Goal: Task Accomplishment & Management: Complete application form

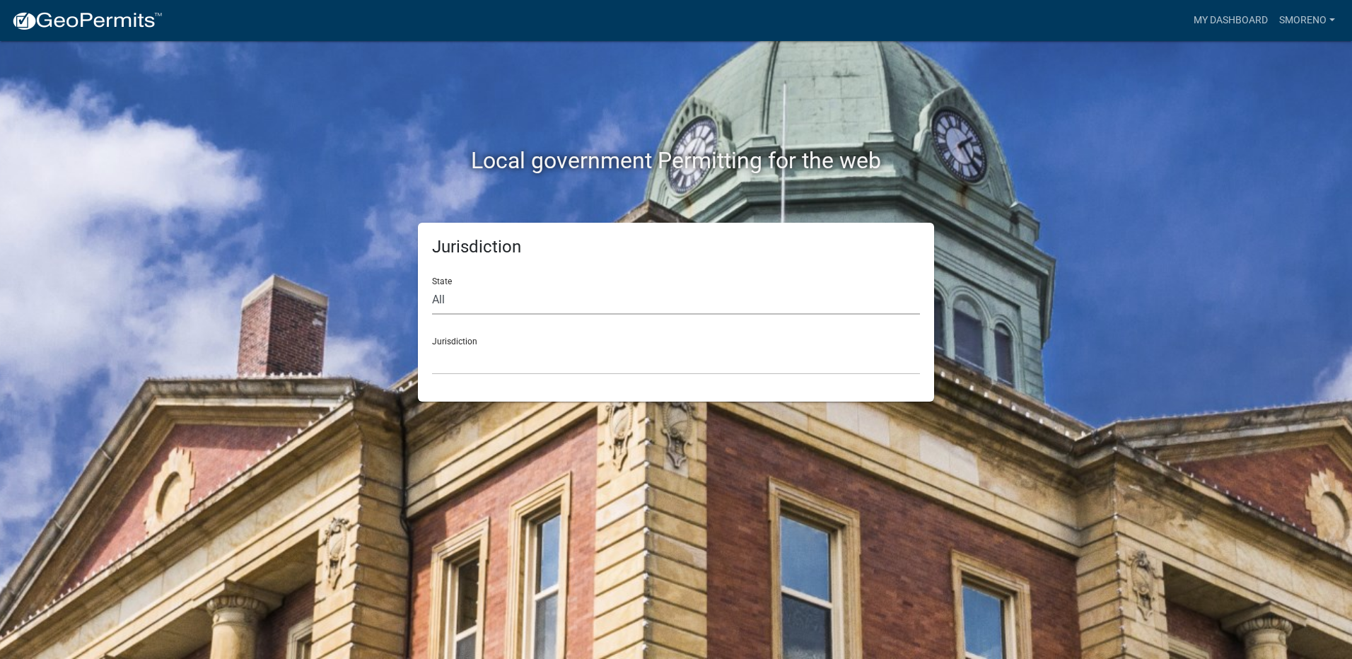
click at [468, 296] on select "All [US_STATE] [US_STATE] [US_STATE] [US_STATE] [US_STATE] [US_STATE] [US_STATE…" at bounding box center [676, 300] width 488 height 29
select select "[US_STATE]"
click at [432, 286] on select "All [US_STATE] [US_STATE] [US_STATE] [US_STATE] [US_STATE] [US_STATE] [US_STATE…" at bounding box center [676, 300] width 488 height 29
click at [488, 356] on select "City of [GEOGRAPHIC_DATA], [US_STATE] City of [GEOGRAPHIC_DATA], [US_STATE] Cit…" at bounding box center [676, 360] width 488 height 29
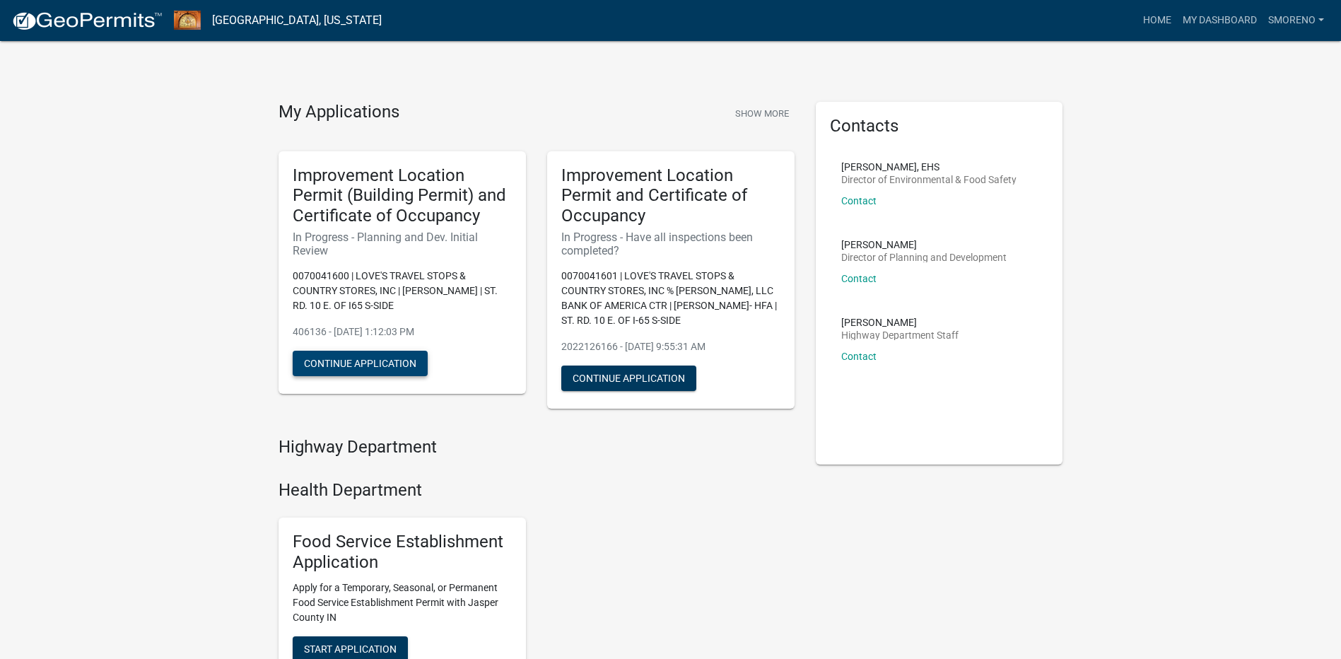
click at [342, 361] on button "Continue Application" at bounding box center [360, 363] width 135 height 25
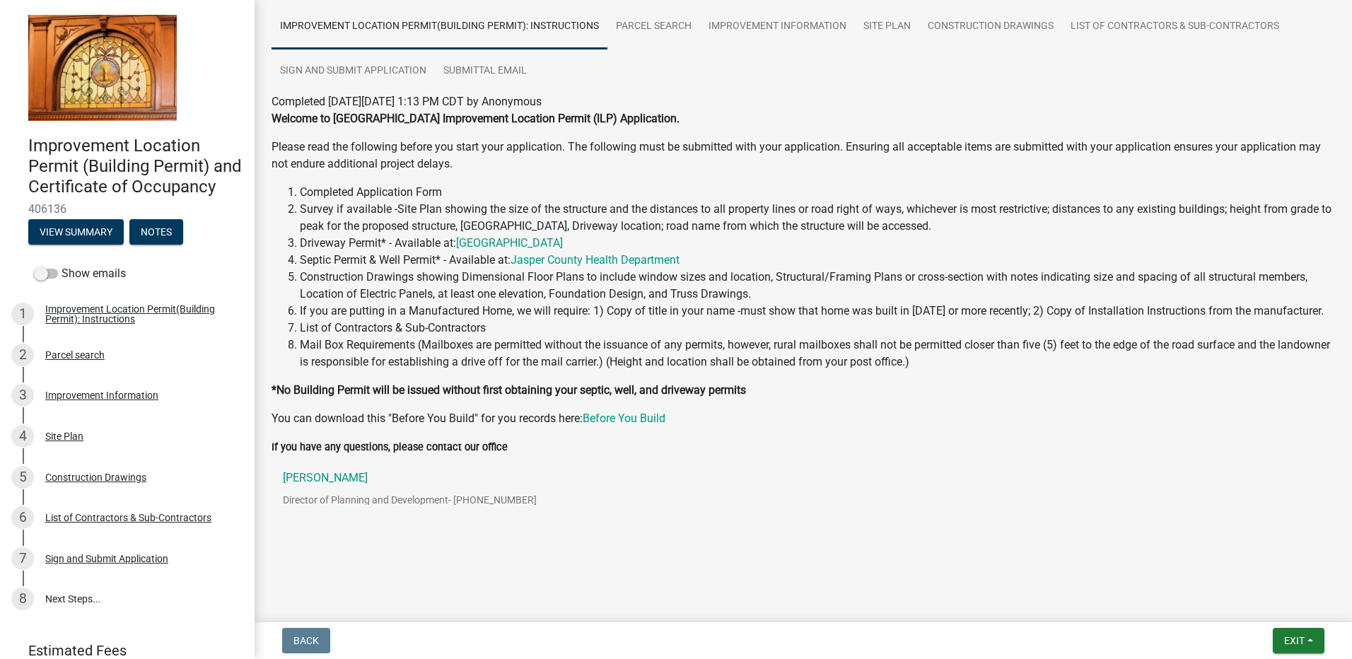
scroll to position [33, 0]
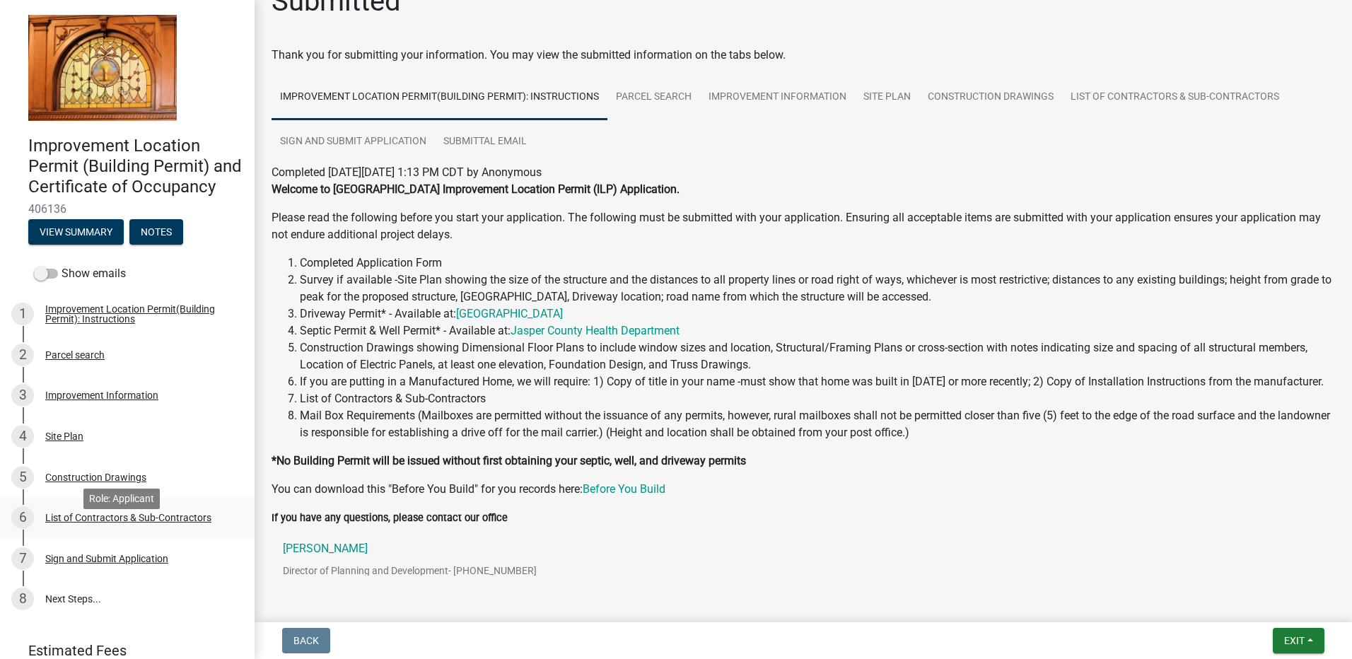
click at [87, 523] on div "List of Contractors & Sub-Contractors" at bounding box center [128, 518] width 166 height 10
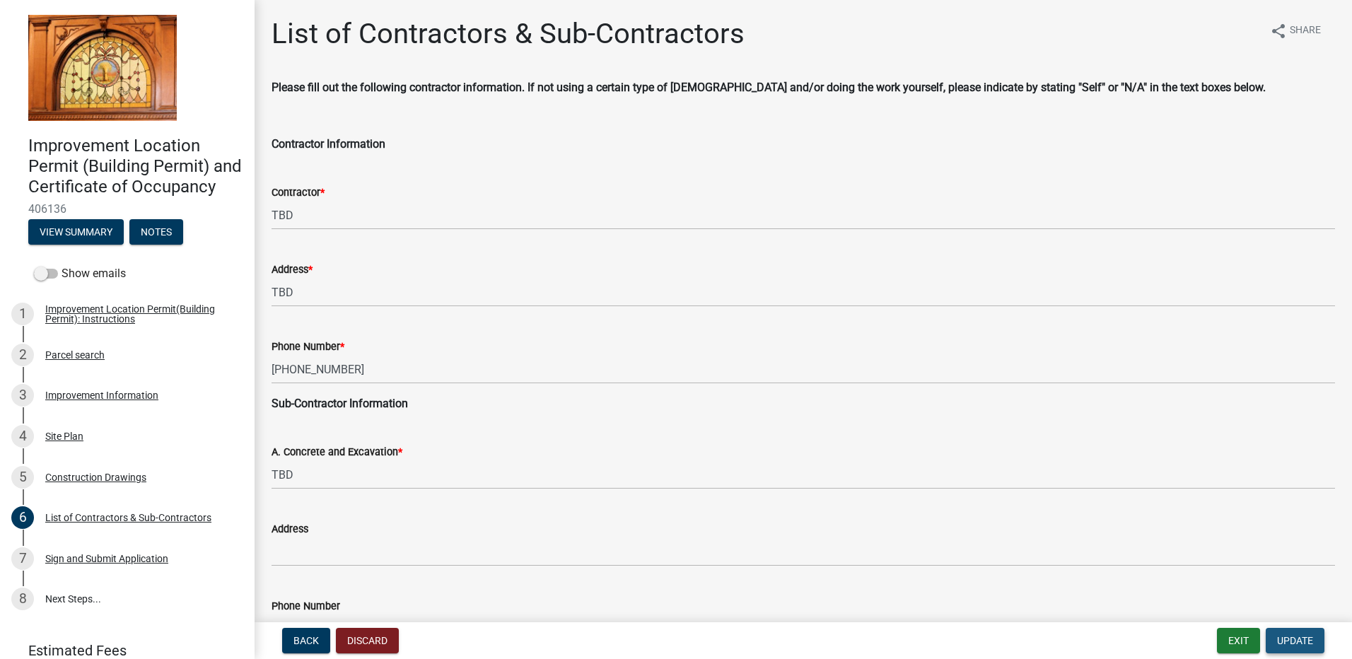
click at [1307, 643] on span "Update" at bounding box center [1295, 640] width 36 height 11
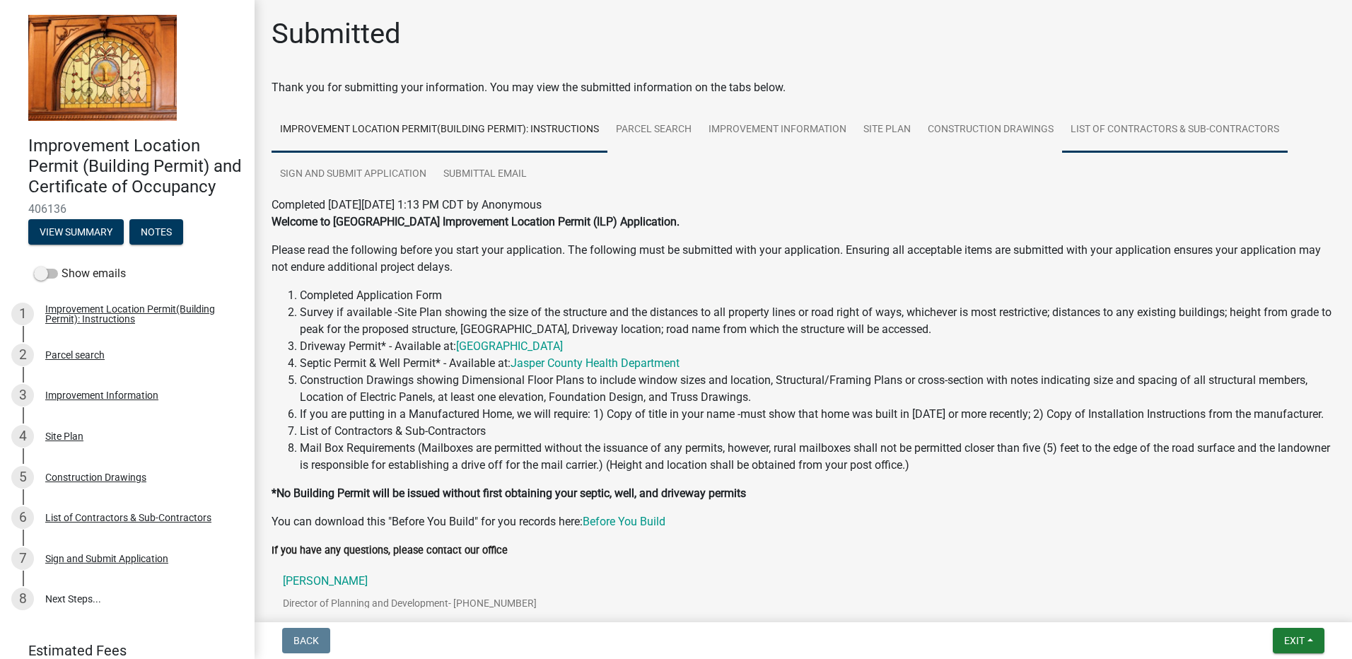
click at [1162, 133] on link "List of Contractors & Sub-Contractors" at bounding box center [1175, 129] width 226 height 45
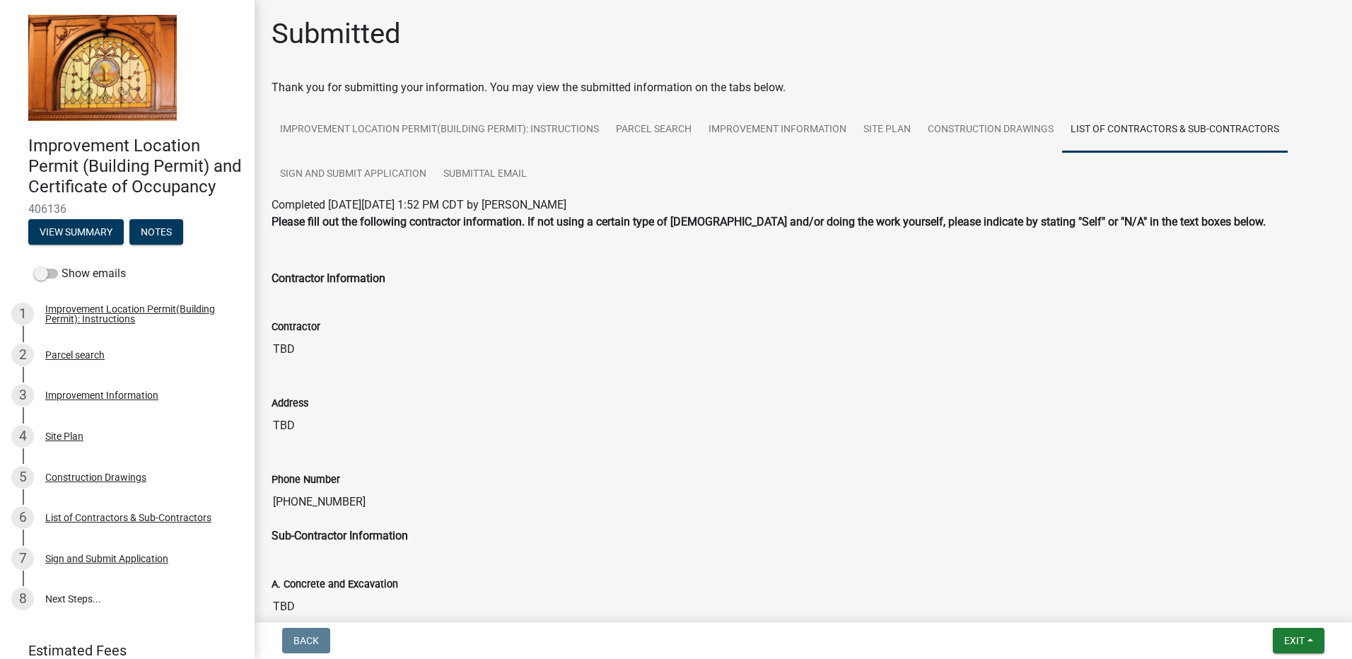
click at [296, 351] on input "TBD" at bounding box center [803, 349] width 1063 height 28
drag, startPoint x: 296, startPoint y: 351, endPoint x: 257, endPoint y: 348, distance: 39.8
drag, startPoint x: 257, startPoint y: 348, endPoint x: 296, endPoint y: 348, distance: 38.9
click at [296, 348] on input "TBD" at bounding box center [803, 349] width 1063 height 28
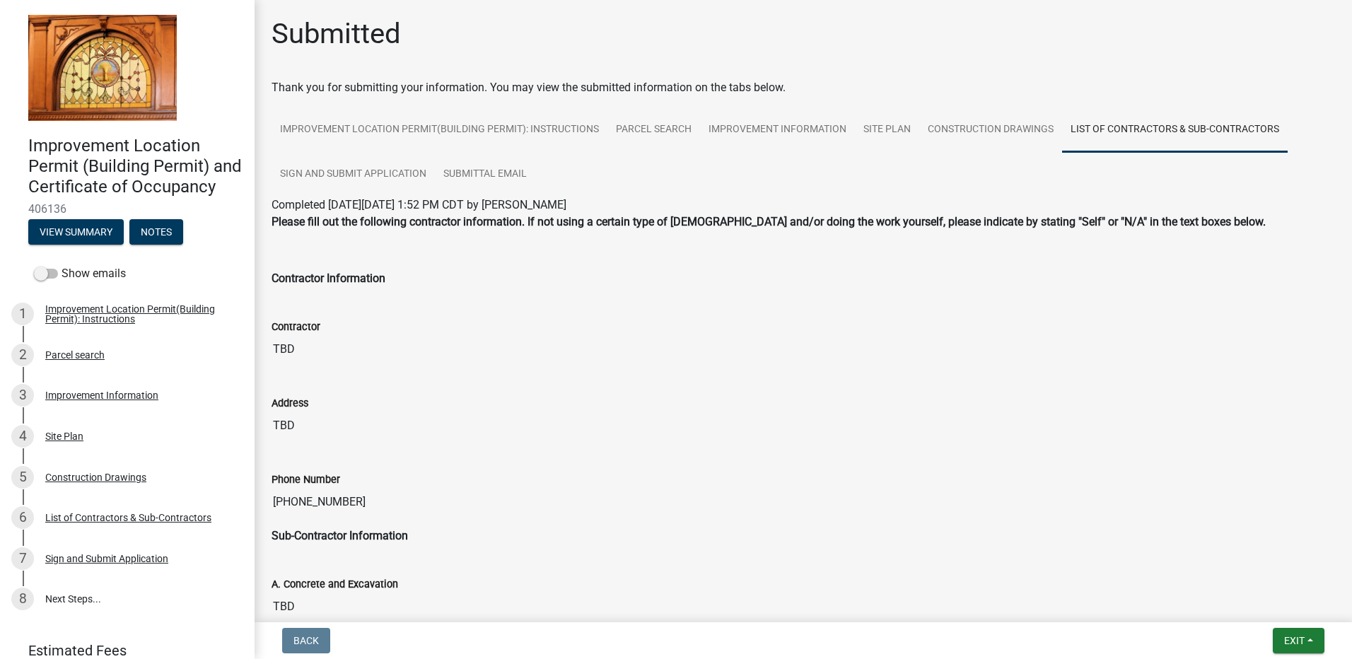
click at [296, 348] on input "TBD" at bounding box center [803, 349] width 1063 height 28
click at [322, 346] on input "TBD" at bounding box center [803, 349] width 1063 height 28
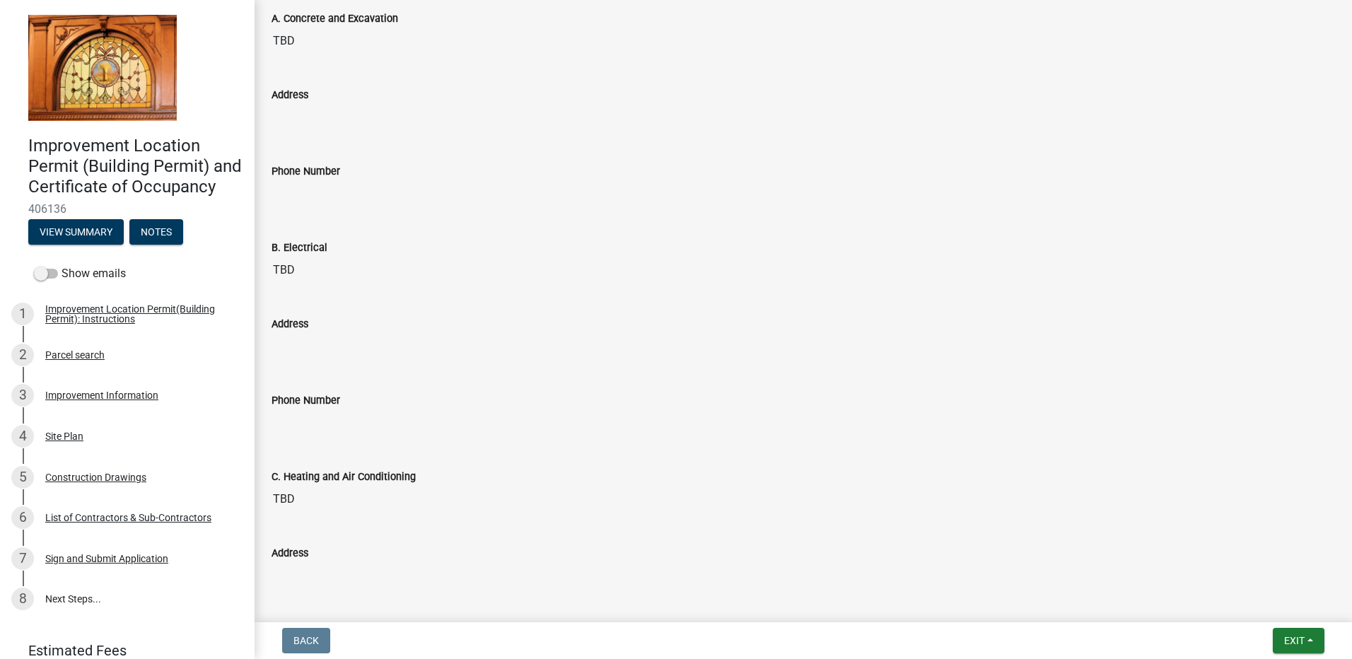
scroll to position [354, 0]
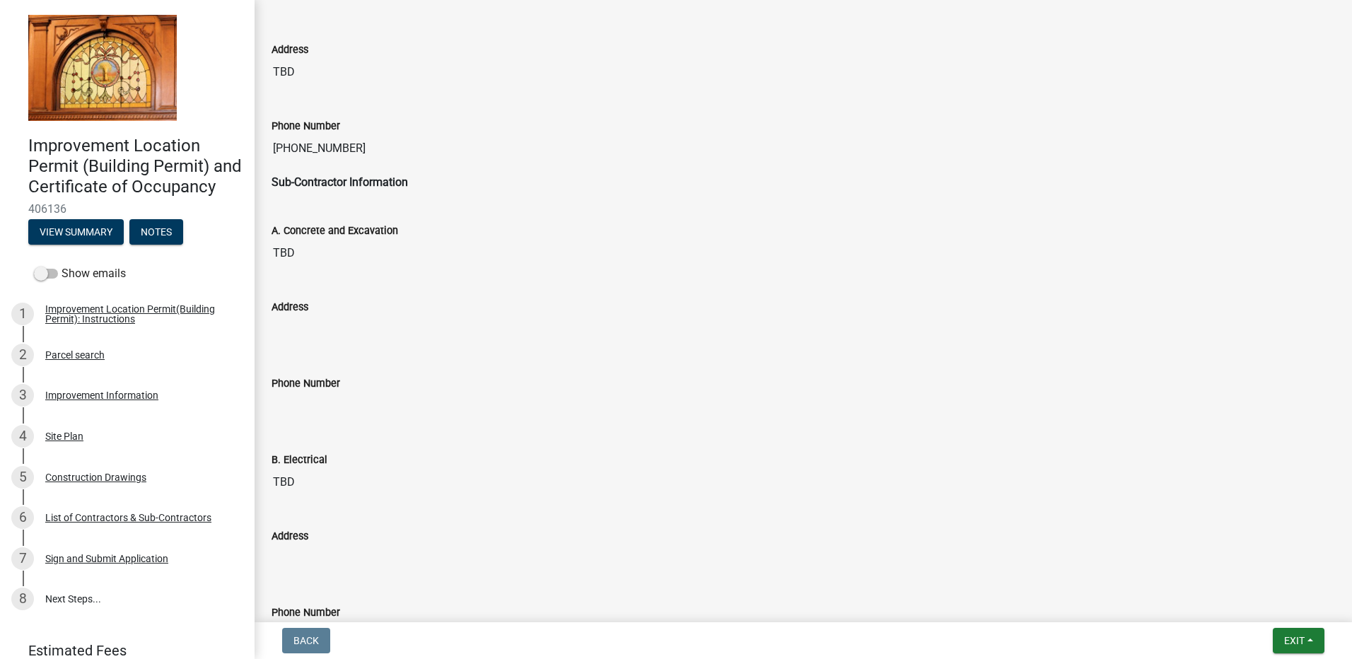
click at [286, 259] on input "TBD" at bounding box center [803, 253] width 1063 height 28
click at [299, 255] on input "TBD" at bounding box center [803, 253] width 1063 height 28
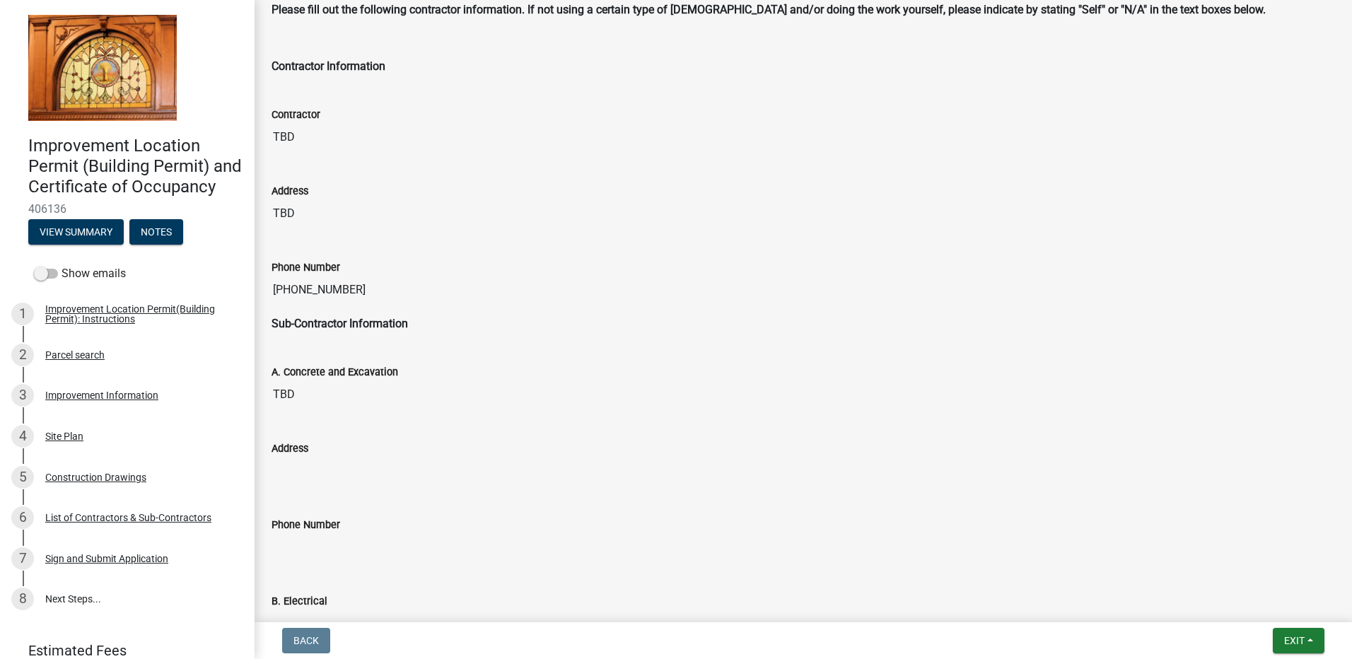
scroll to position [141, 0]
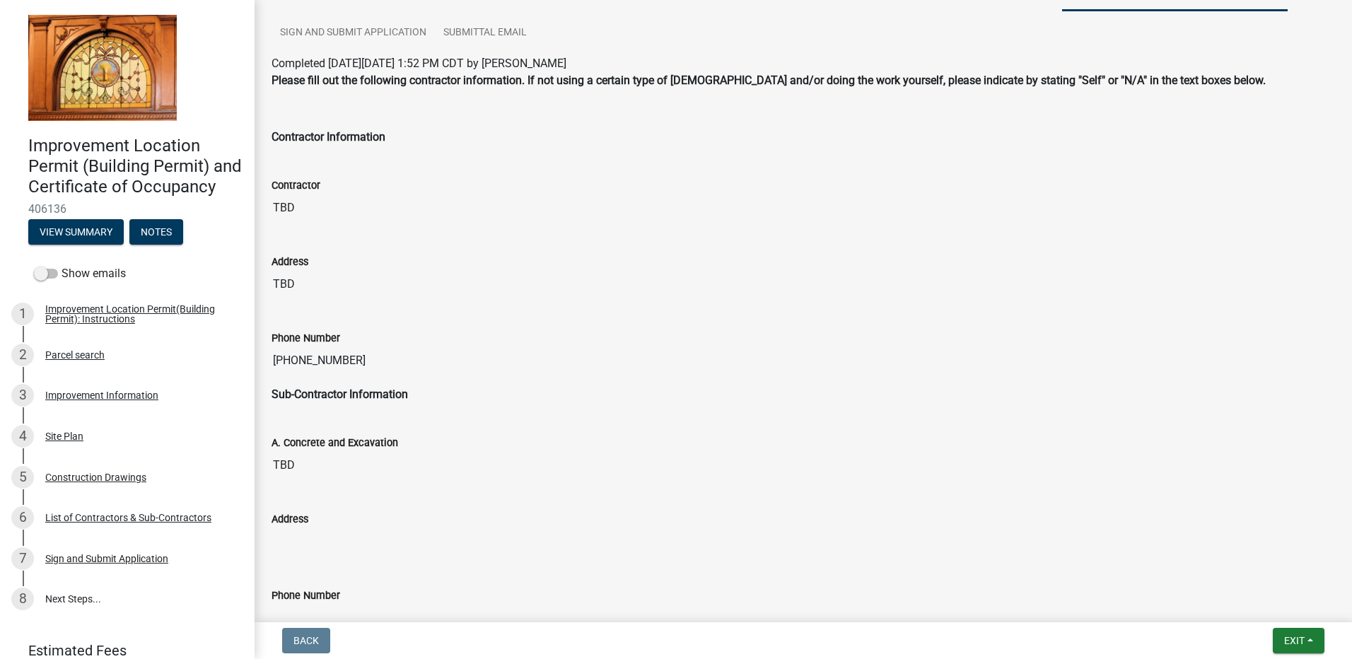
click at [308, 206] on input "TBD" at bounding box center [803, 208] width 1063 height 28
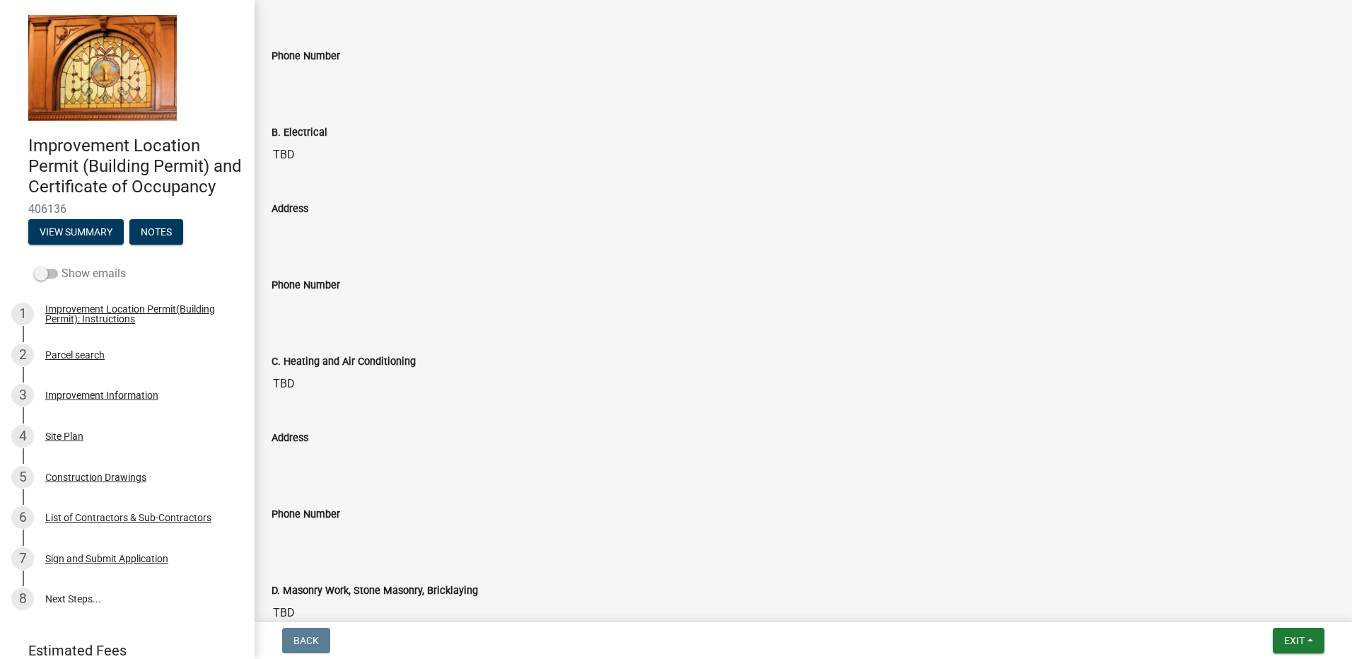
click at [47, 279] on span at bounding box center [46, 274] width 24 height 10
click at [62, 265] on input "Show emails" at bounding box center [62, 265] width 0 height 0
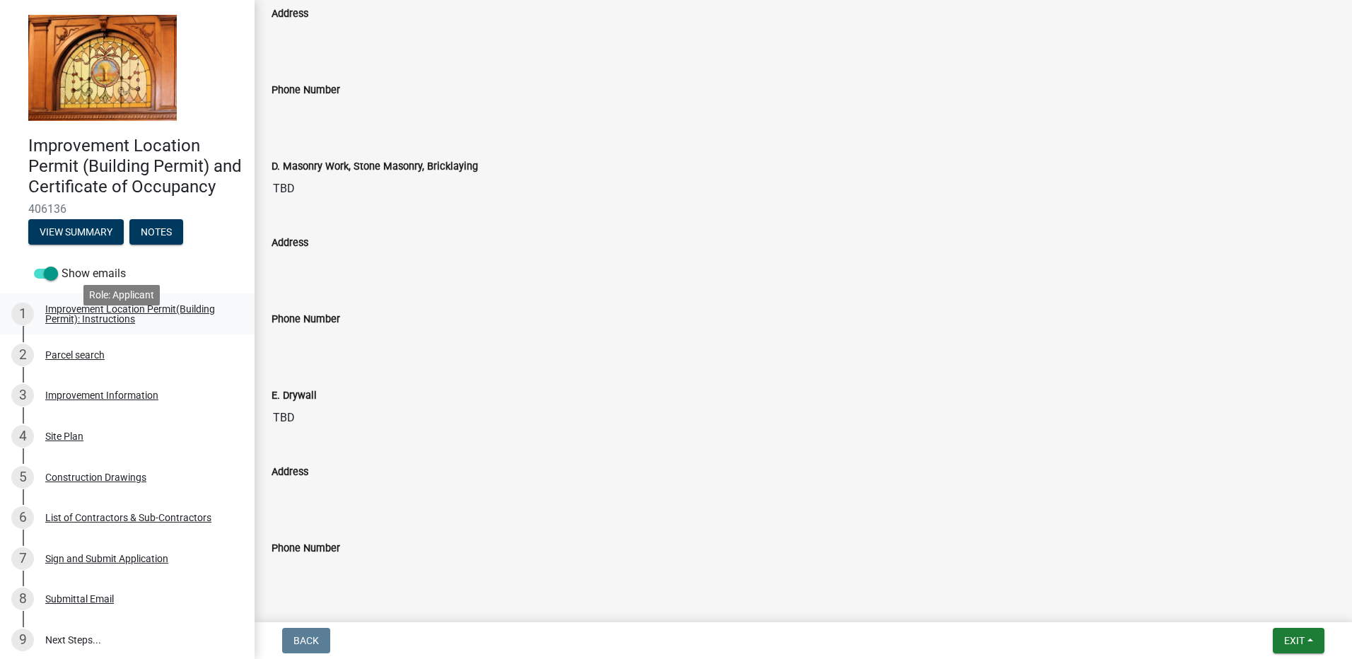
scroll to position [122, 0]
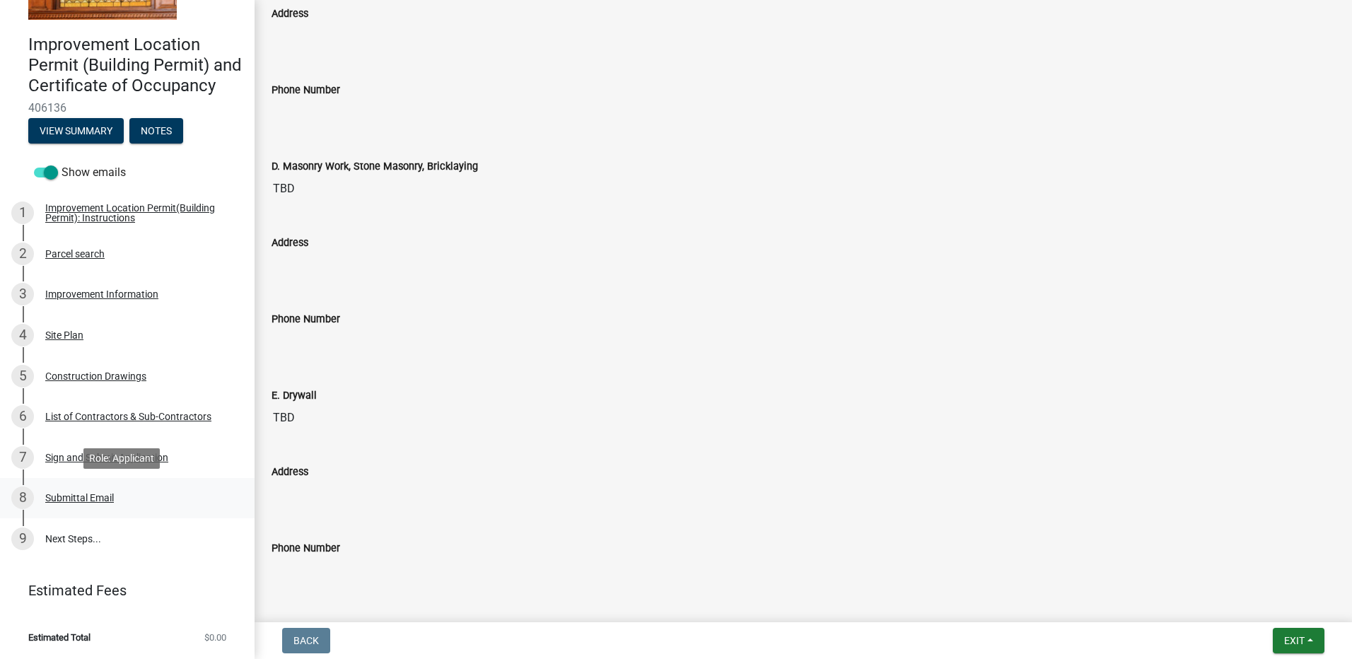
click at [66, 499] on div "Submittal Email" at bounding box center [79, 498] width 69 height 10
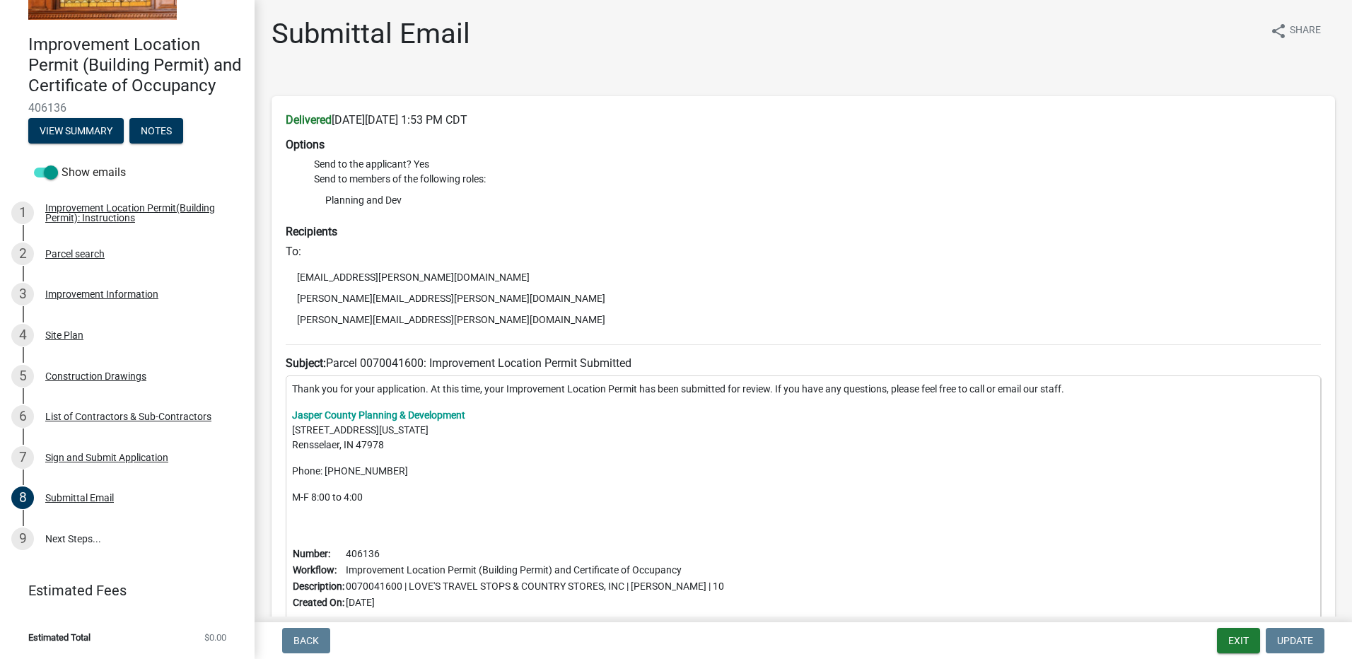
scroll to position [117, 0]
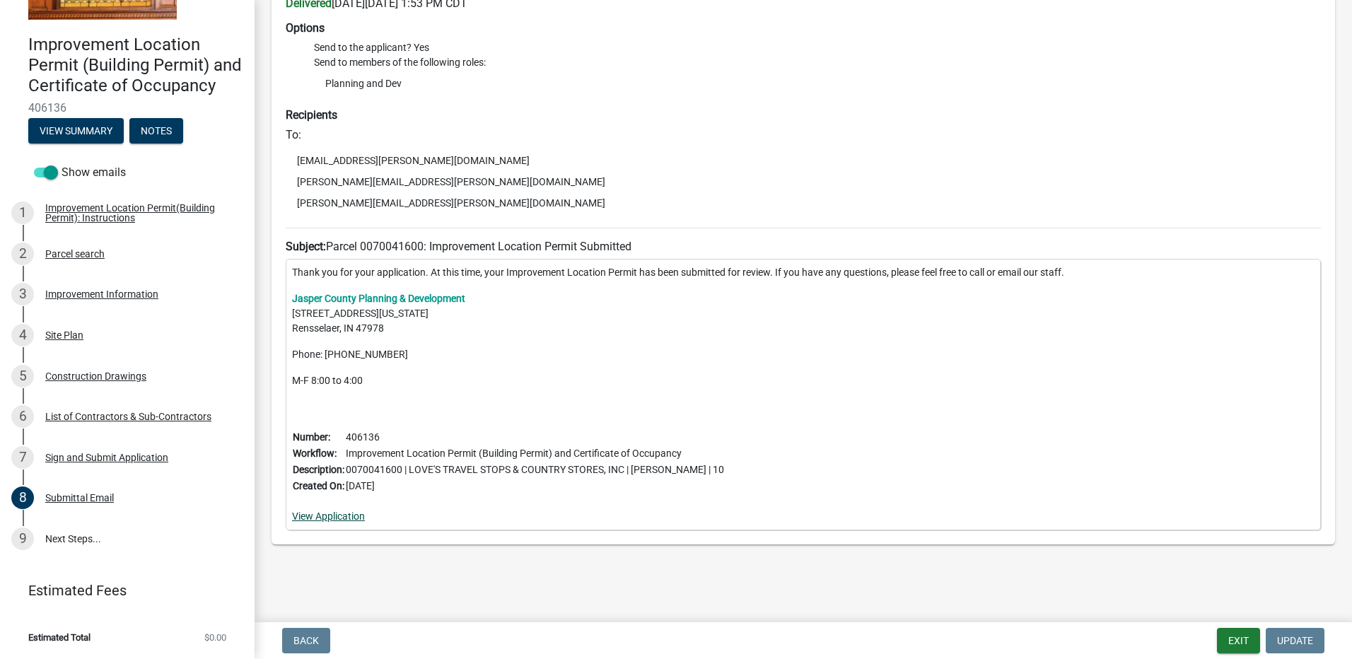
click at [315, 518] on link "View Application" at bounding box center [328, 515] width 73 height 11
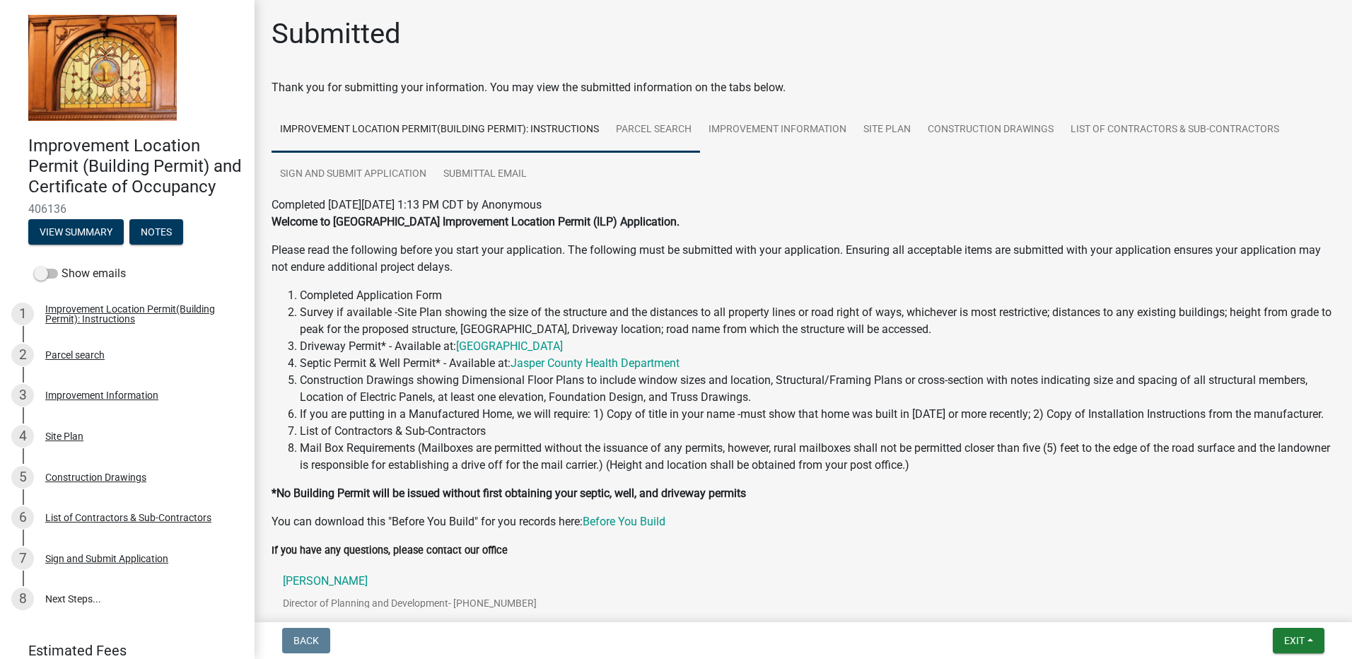
click at [643, 132] on link "Parcel search" at bounding box center [653, 129] width 93 height 45
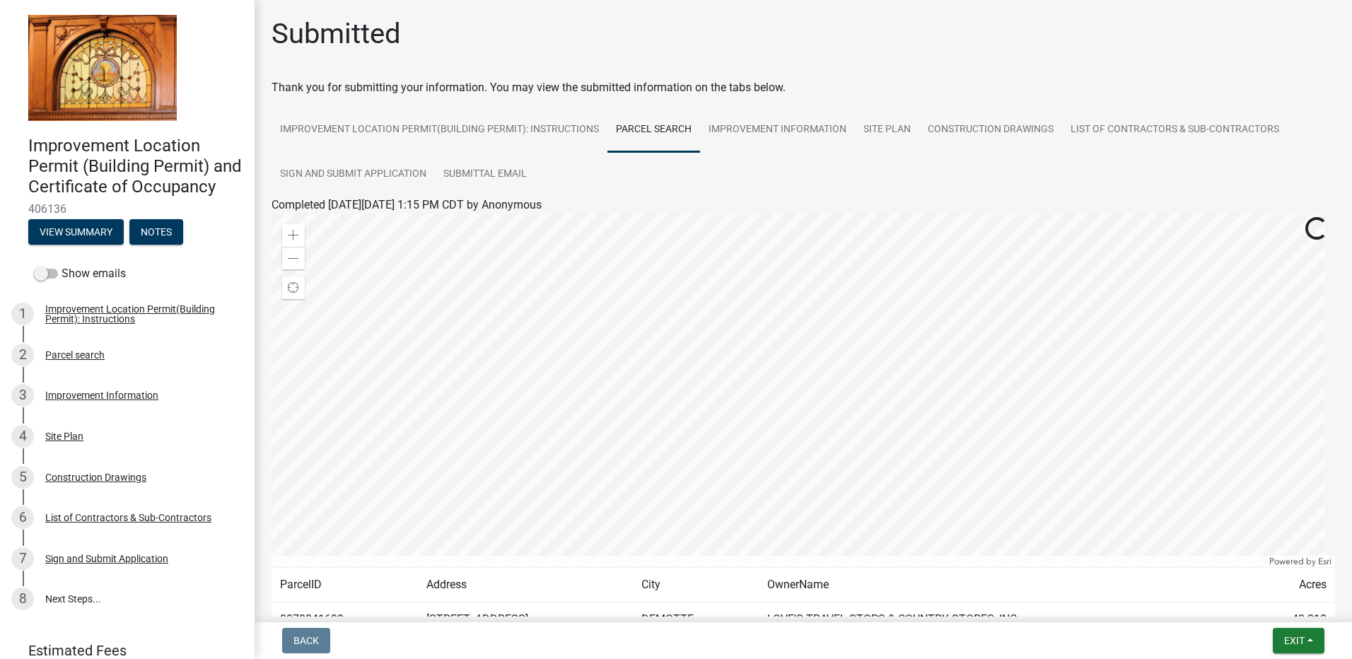
scroll to position [103, 0]
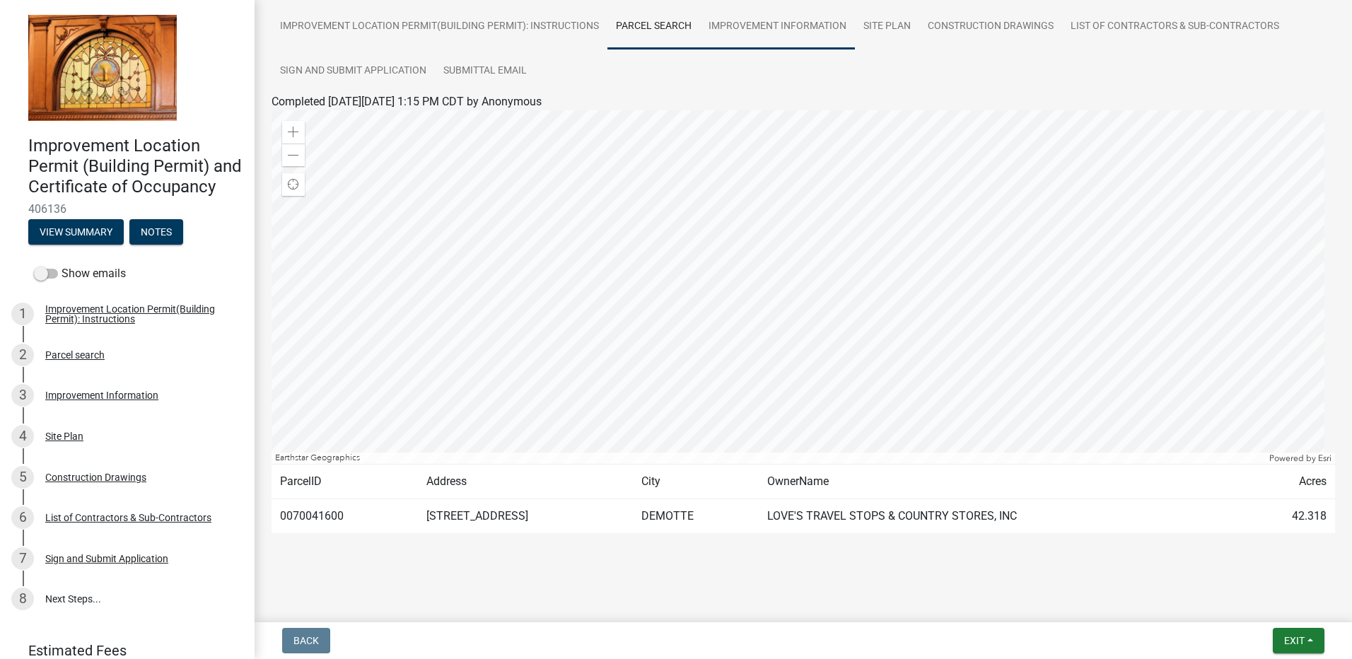
click at [768, 28] on link "Improvement Information" at bounding box center [777, 26] width 155 height 45
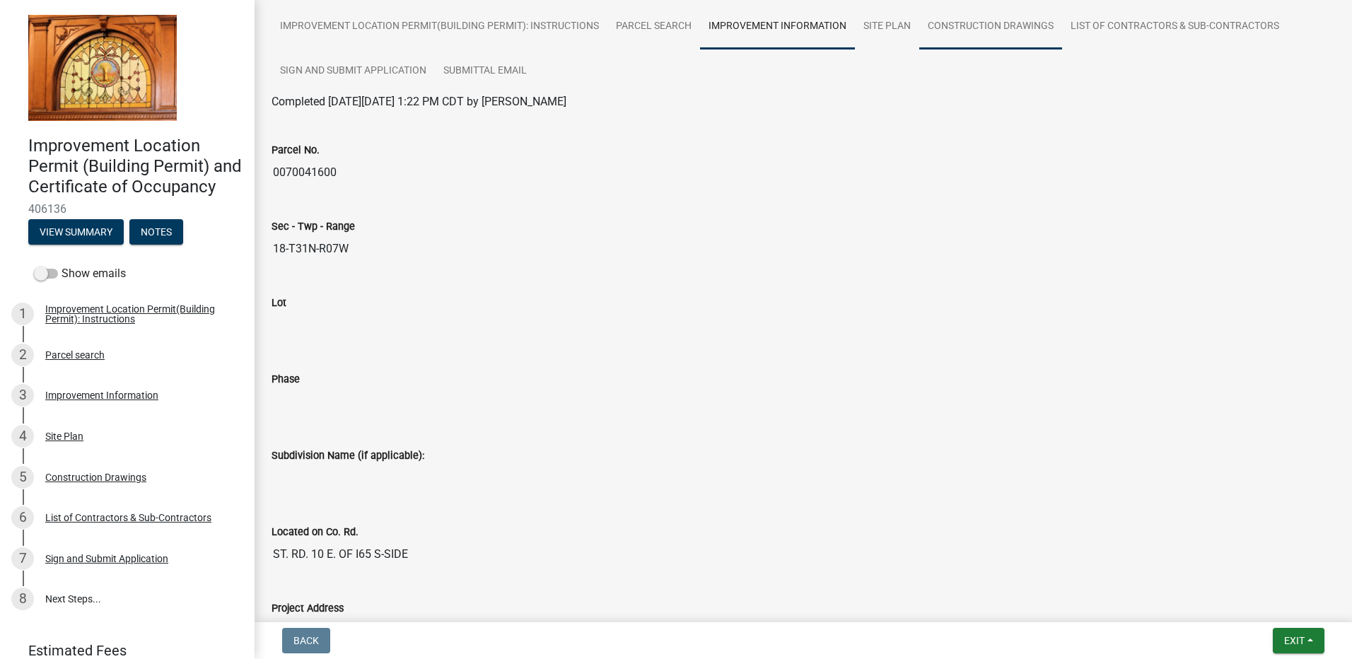
click at [985, 25] on link "Construction Drawings" at bounding box center [990, 26] width 143 height 45
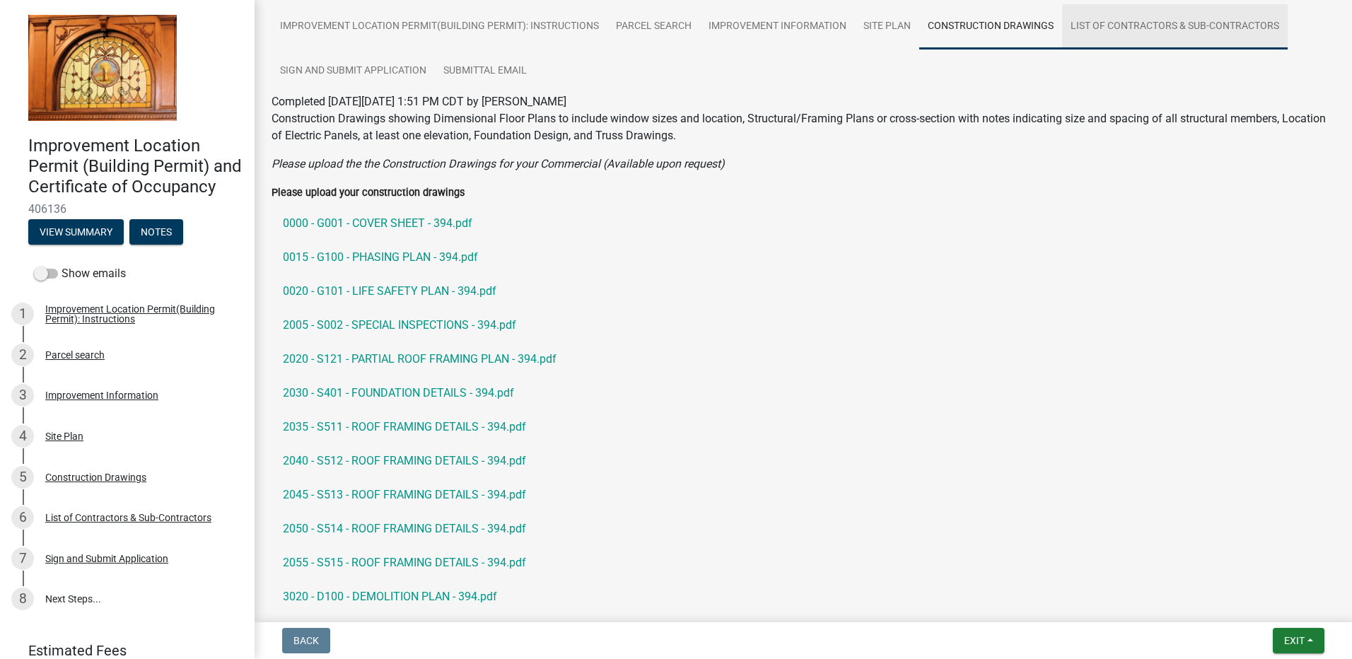
click at [1116, 24] on link "List of Contractors & Sub-Contractors" at bounding box center [1175, 26] width 226 height 45
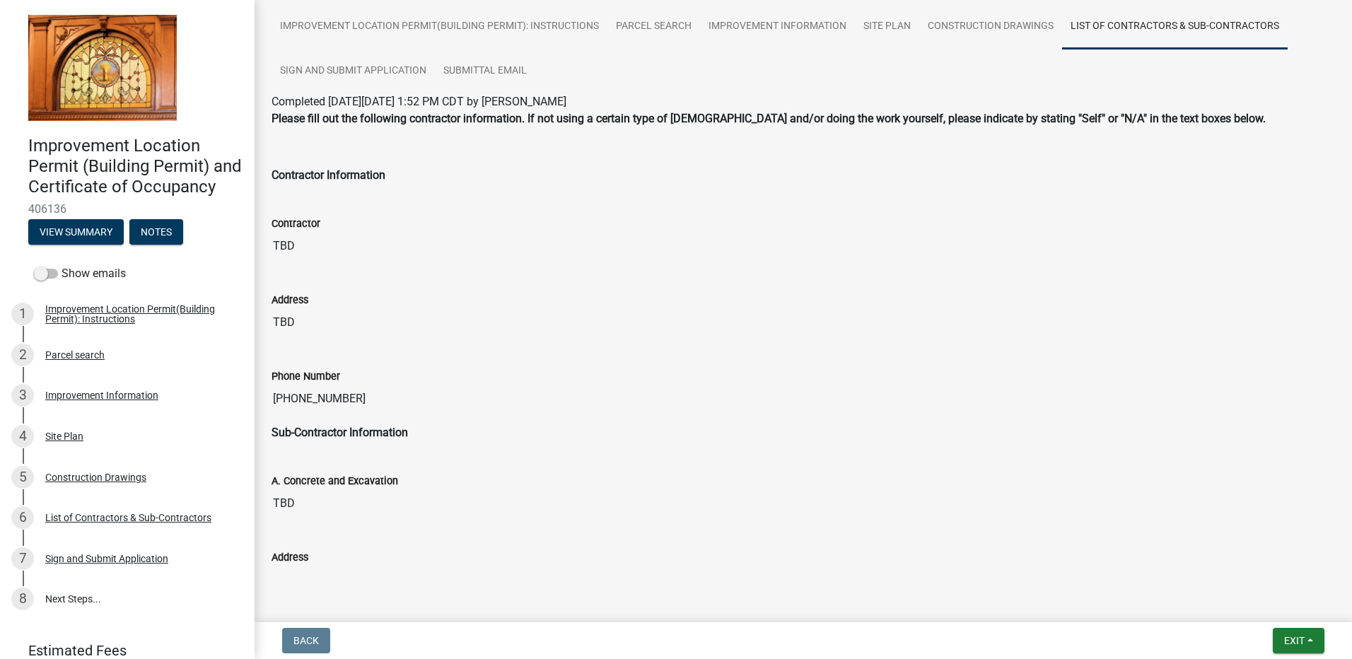
click at [292, 244] on input "TBD" at bounding box center [803, 246] width 1063 height 28
click at [63, 245] on button "View Summary" at bounding box center [75, 231] width 95 height 25
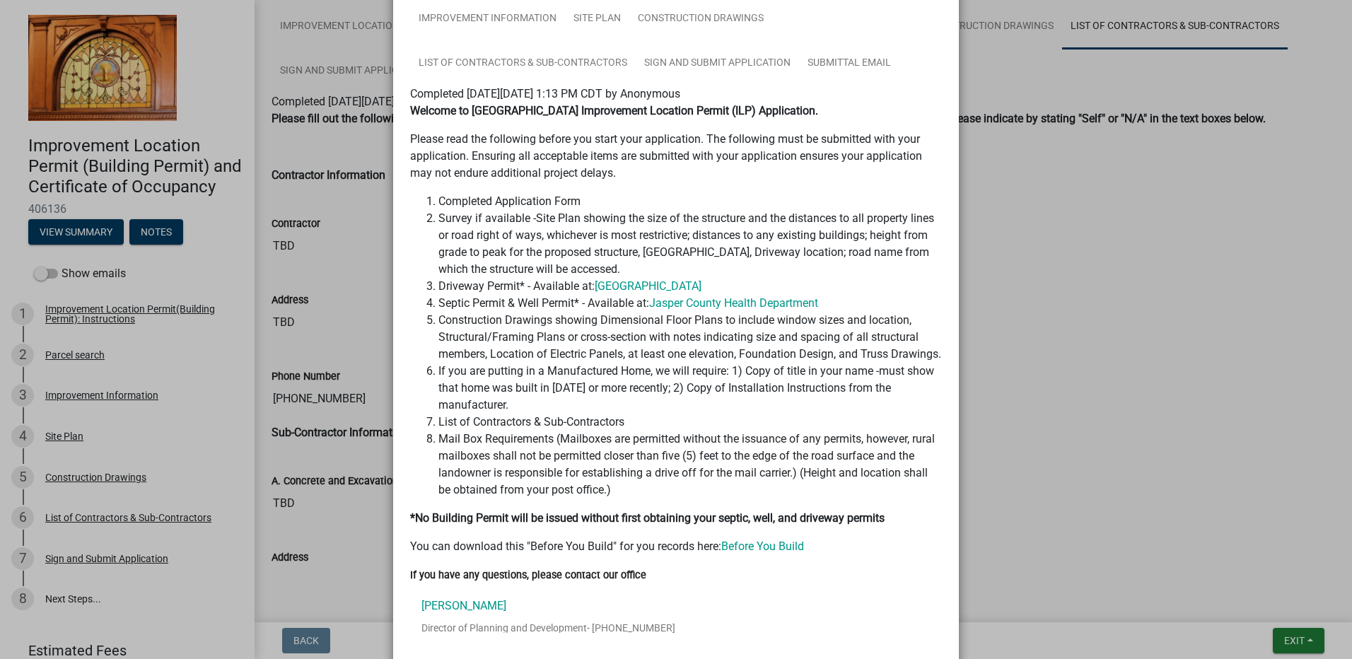
scroll to position [278, 0]
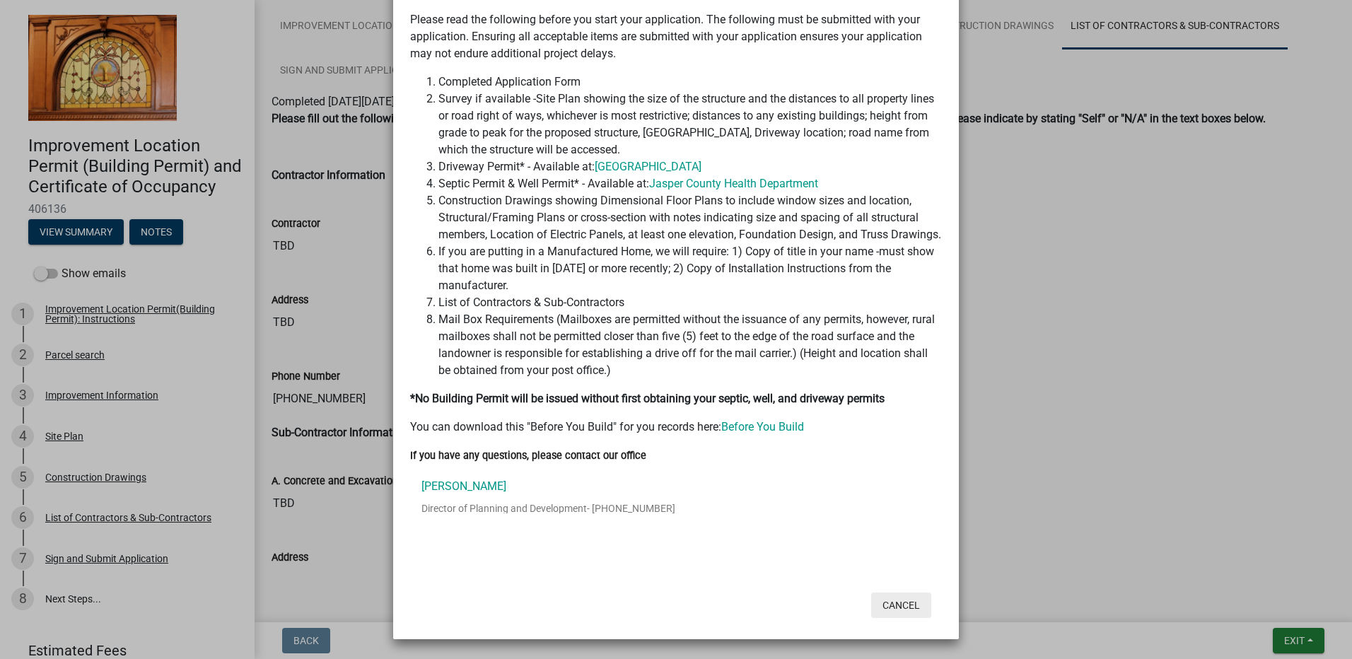
click at [901, 608] on button "Cancel" at bounding box center [901, 604] width 60 height 25
